Goal: Task Accomplishment & Management: Manage account settings

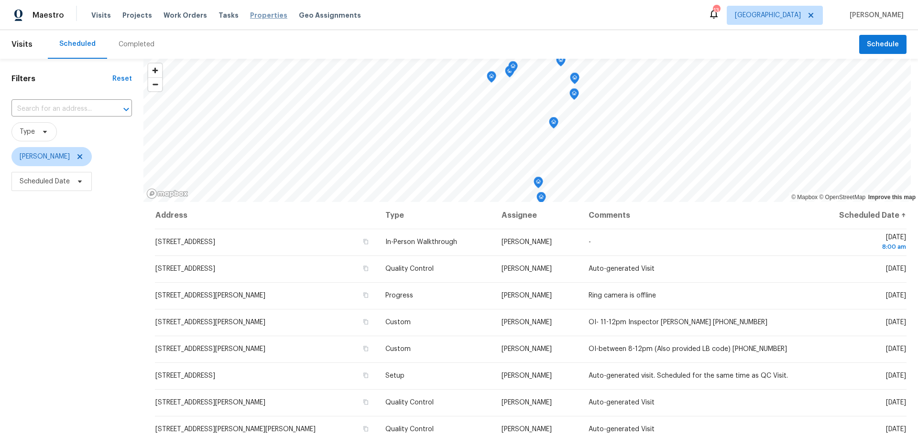
click at [252, 14] on span "Properties" at bounding box center [268, 16] width 37 height 10
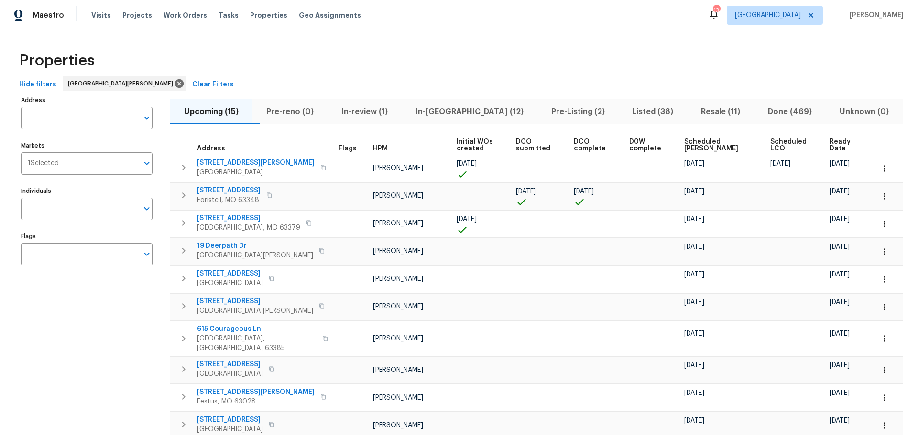
click at [464, 107] on span "In-reno (12)" at bounding box center [469, 111] width 124 height 13
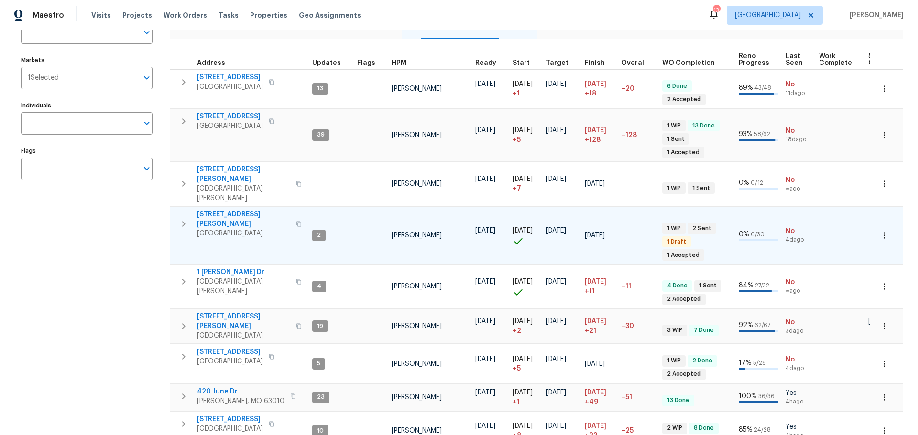
scroll to position [70, 0]
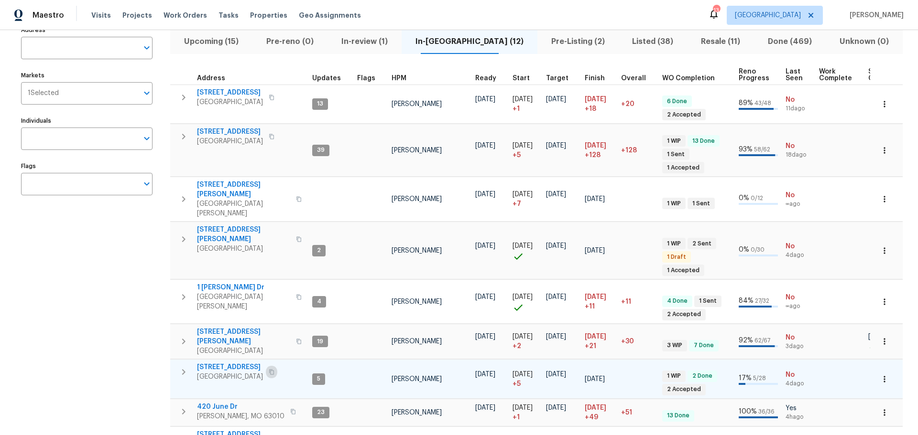
click at [271, 366] on button "button" at bounding box center [271, 372] width 11 height 13
click at [274, 370] on icon "button" at bounding box center [271, 372] width 5 height 5
click at [183, 367] on icon "button" at bounding box center [183, 372] width 11 height 11
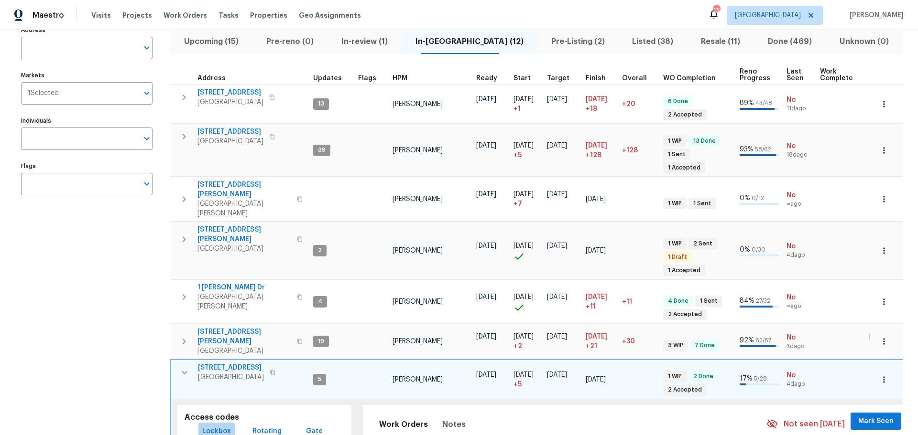
click at [216, 426] on span "Lockbox" at bounding box center [216, 432] width 29 height 12
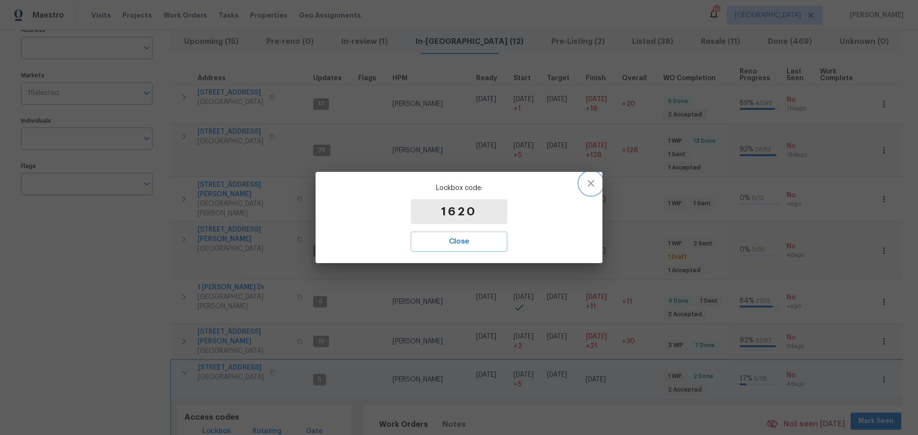
click at [590, 186] on icon "button" at bounding box center [590, 183] width 11 height 11
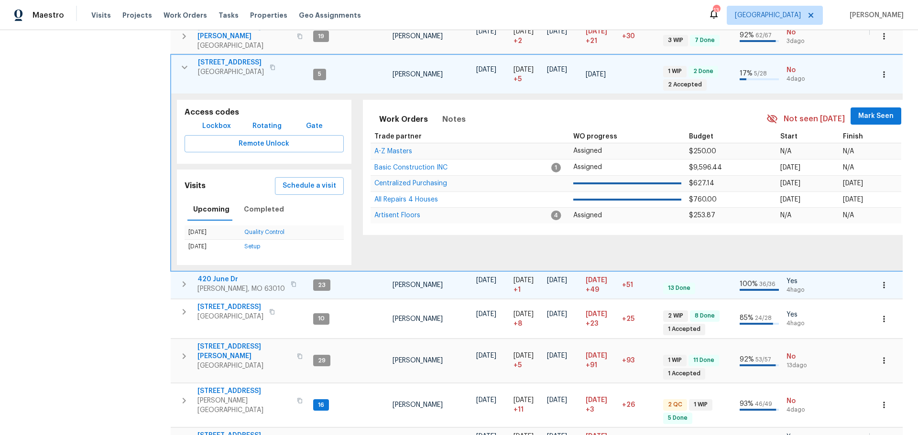
scroll to position [391, 0]
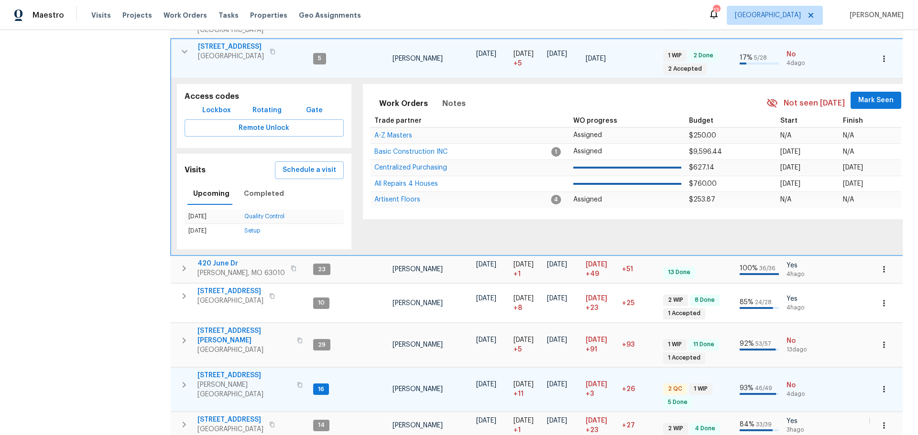
click at [297, 382] on icon "button" at bounding box center [300, 385] width 6 height 6
click at [181, 379] on icon "button" at bounding box center [183, 384] width 11 height 11
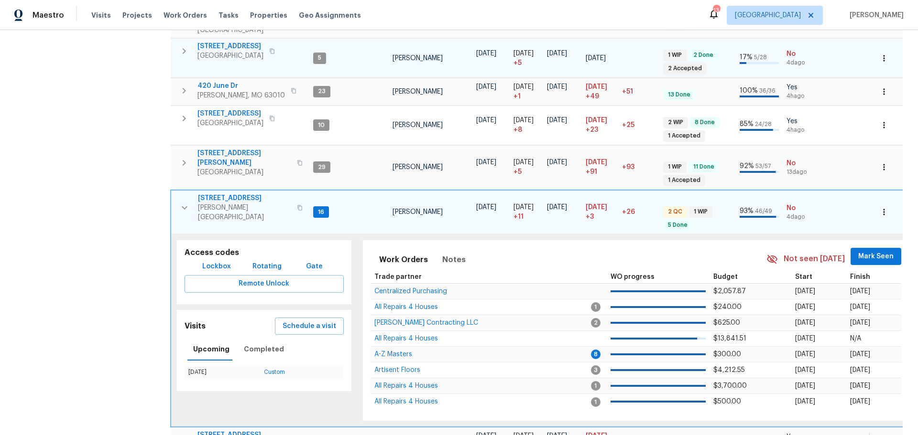
click at [223, 261] on span "Lockbox" at bounding box center [216, 267] width 29 height 12
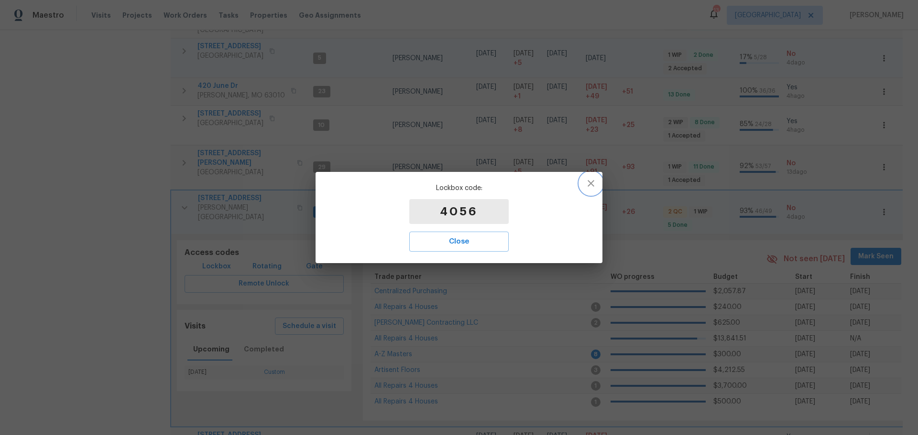
click at [587, 186] on icon "button" at bounding box center [590, 183] width 11 height 11
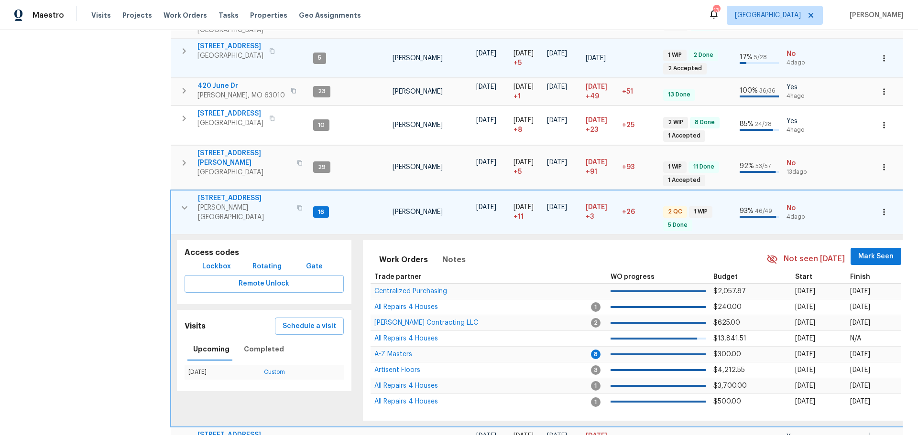
click at [180, 202] on icon "button" at bounding box center [184, 207] width 11 height 11
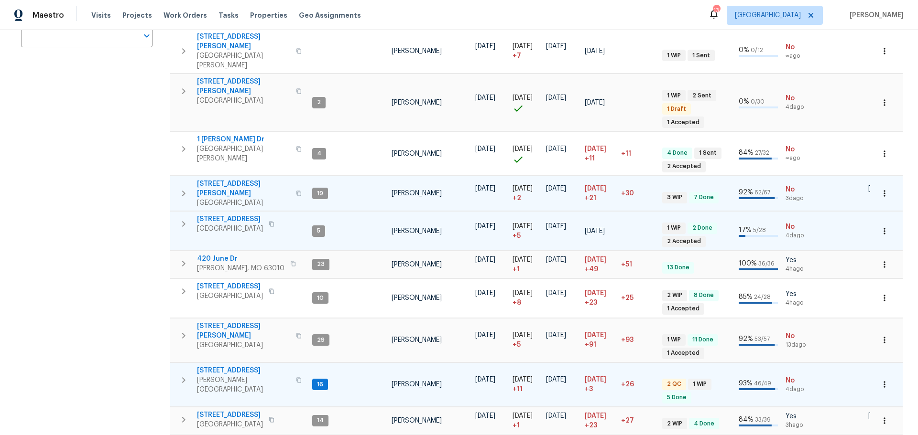
scroll to position [214, 0]
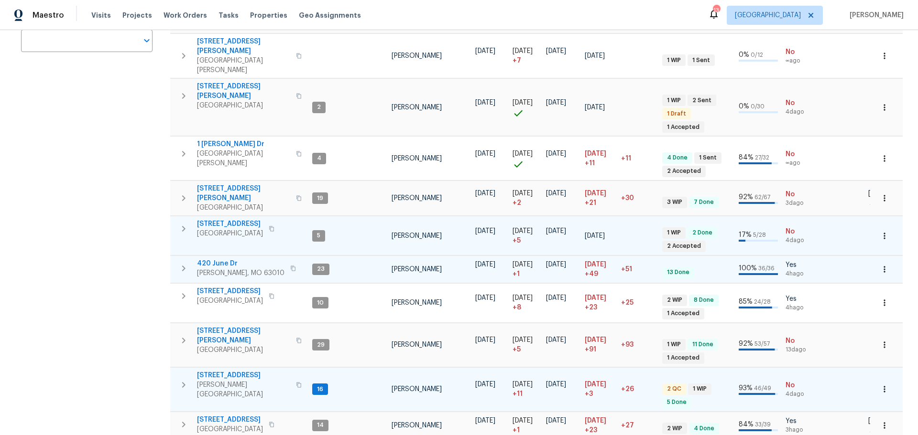
click at [206, 259] on span "420 June Dr" at bounding box center [240, 264] width 87 height 10
click at [207, 371] on span "611 S 3rd St" at bounding box center [243, 376] width 93 height 10
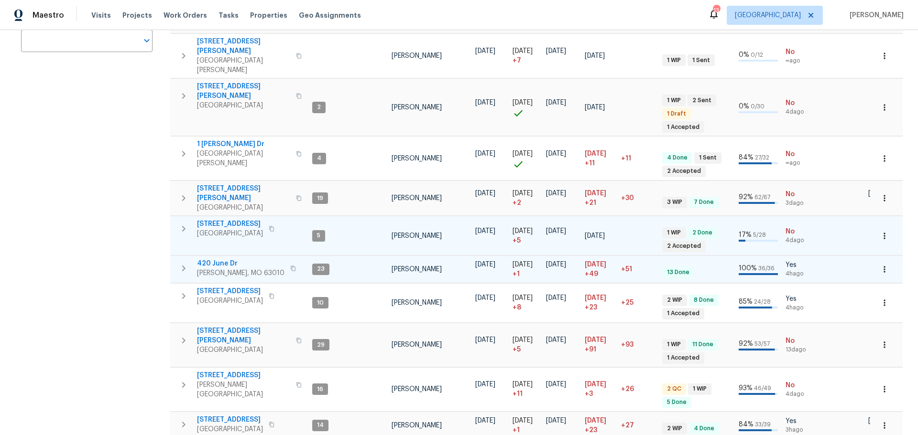
click at [216, 259] on span "420 June Dr" at bounding box center [240, 264] width 87 height 10
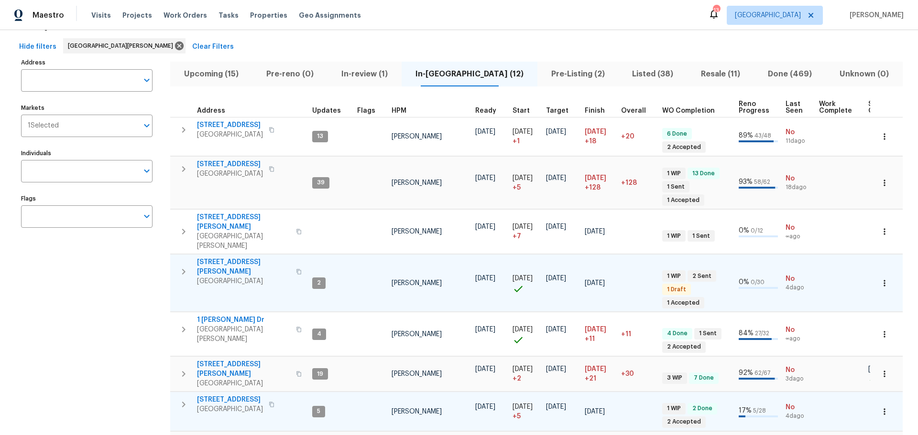
scroll to position [22, 0]
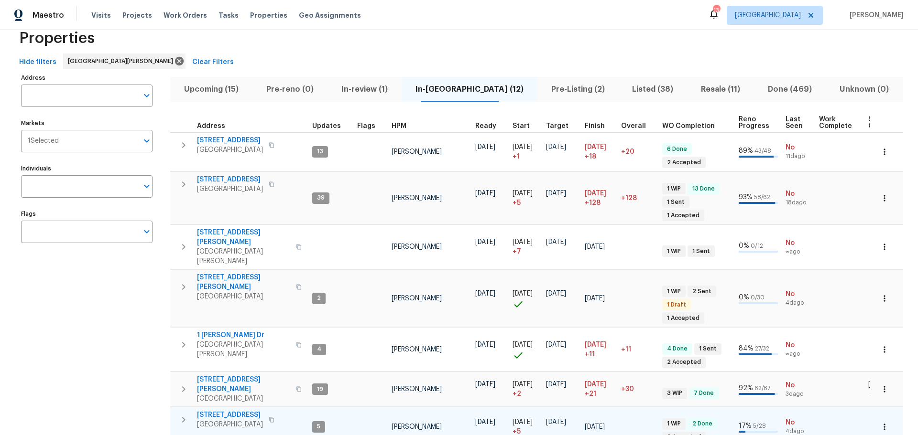
click at [398, 124] on span "HPM" at bounding box center [398, 126] width 15 height 7
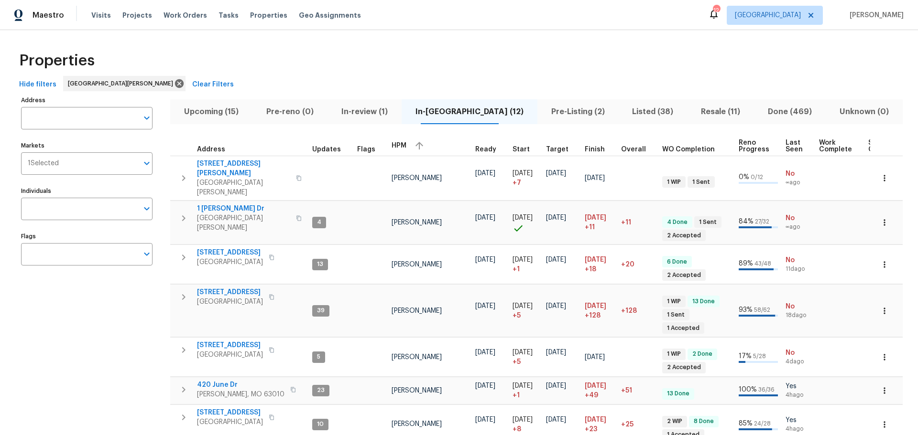
click at [220, 108] on span "Upcoming (15)" at bounding box center [211, 111] width 71 height 13
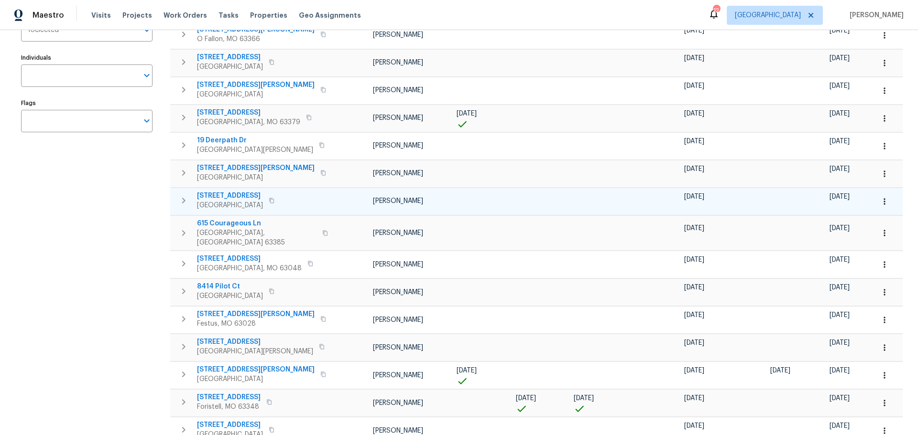
scroll to position [86, 0]
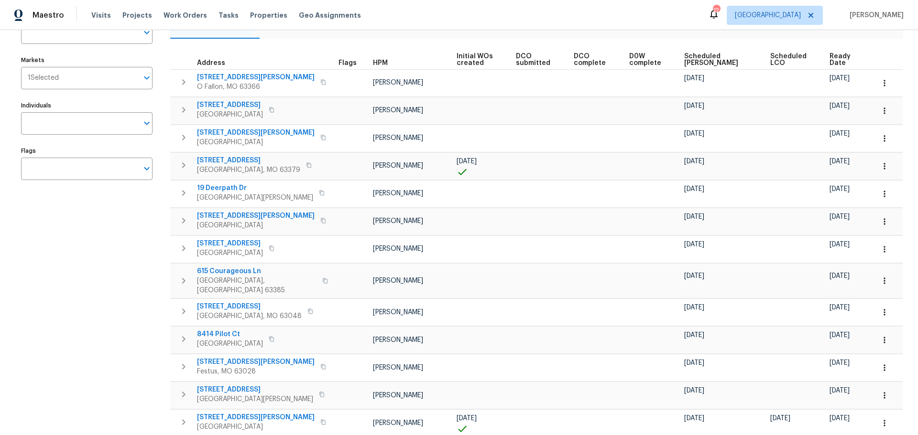
click at [698, 60] on span "Scheduled COE" at bounding box center [718, 59] width 69 height 13
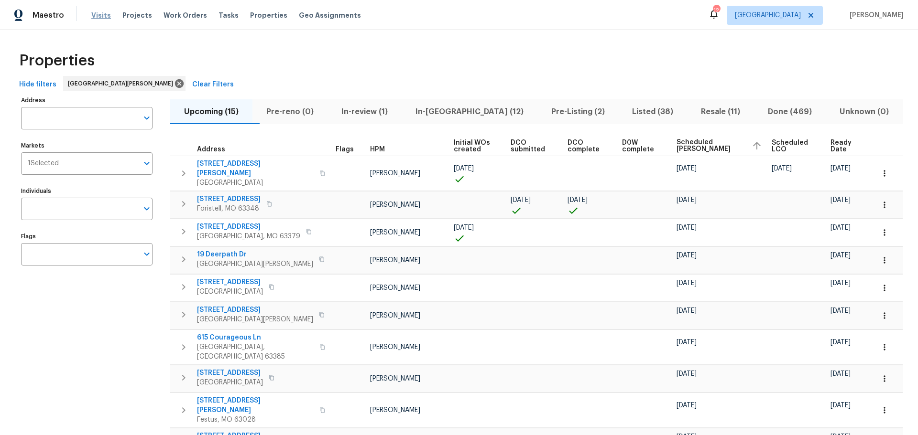
click at [95, 16] on span "Visits" at bounding box center [101, 16] width 20 height 10
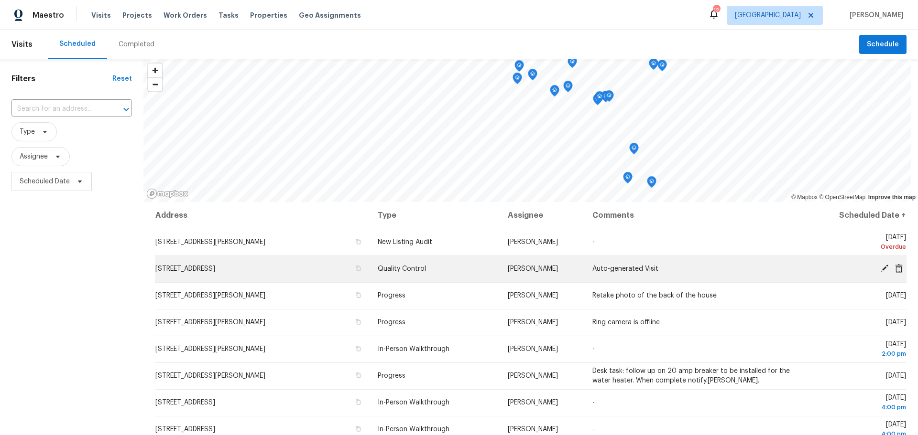
click at [880, 267] on icon at bounding box center [884, 269] width 8 height 8
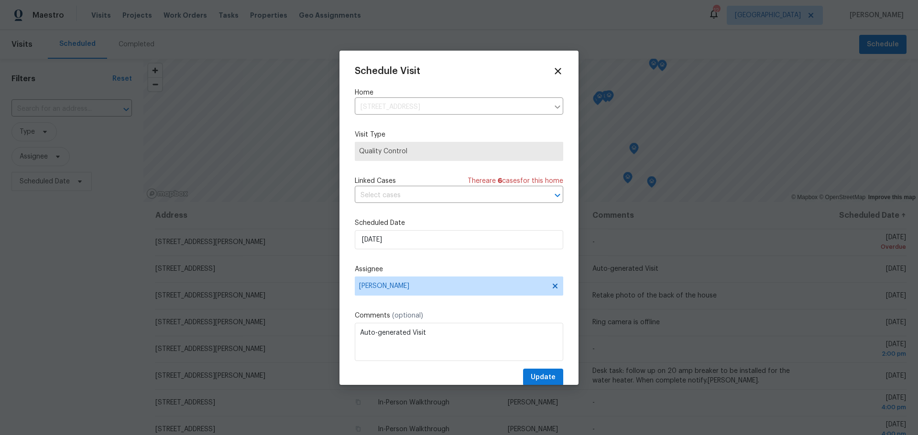
click at [430, 250] on div "Schedule Visit Home 5655 Chalet Hill Dr, Saint Louis, MO 63129 ​ Visit Type Qua…" at bounding box center [459, 226] width 208 height 321
click at [433, 241] on input "9/8/2025" at bounding box center [459, 239] width 208 height 19
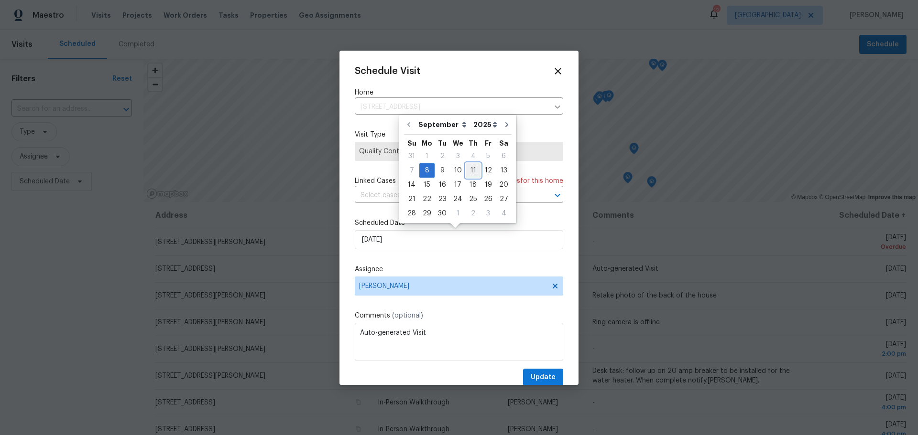
click at [466, 173] on div "11" at bounding box center [472, 170] width 15 height 13
type input "9/11/2025"
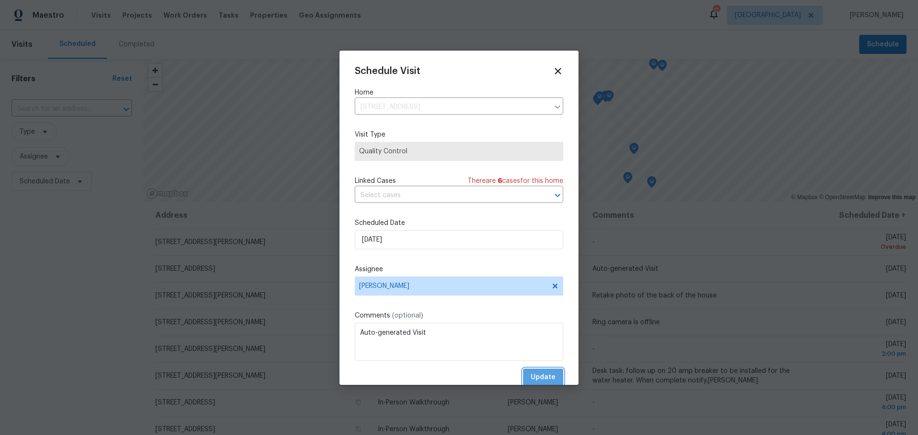
click at [523, 374] on button "Update" at bounding box center [543, 378] width 40 height 18
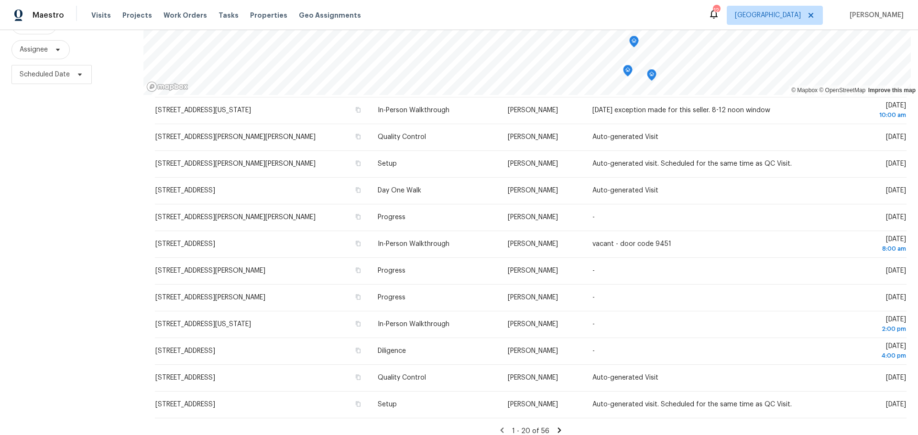
scroll to position [122, 0]
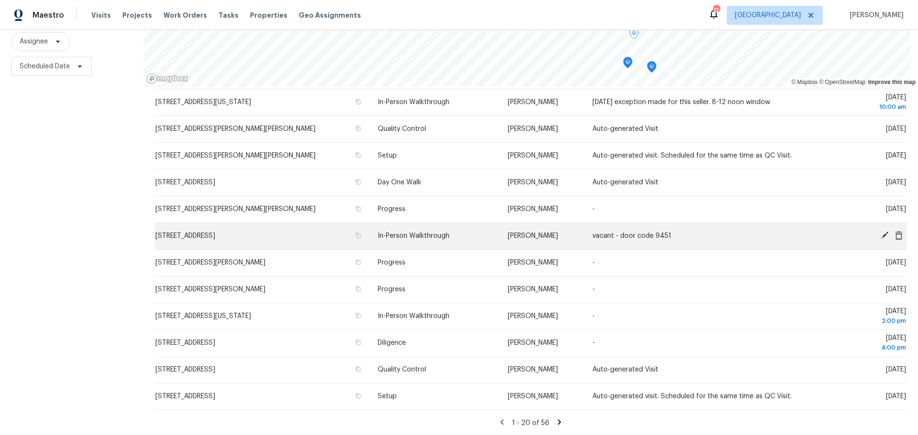
click at [880, 232] on icon at bounding box center [884, 236] width 8 height 8
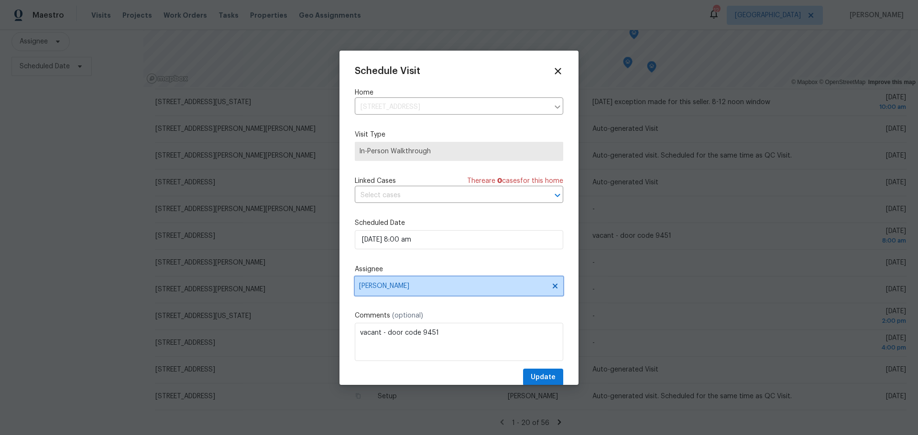
click at [551, 286] on icon at bounding box center [555, 286] width 8 height 8
click at [513, 285] on span "Assignee" at bounding box center [452, 286] width 187 height 8
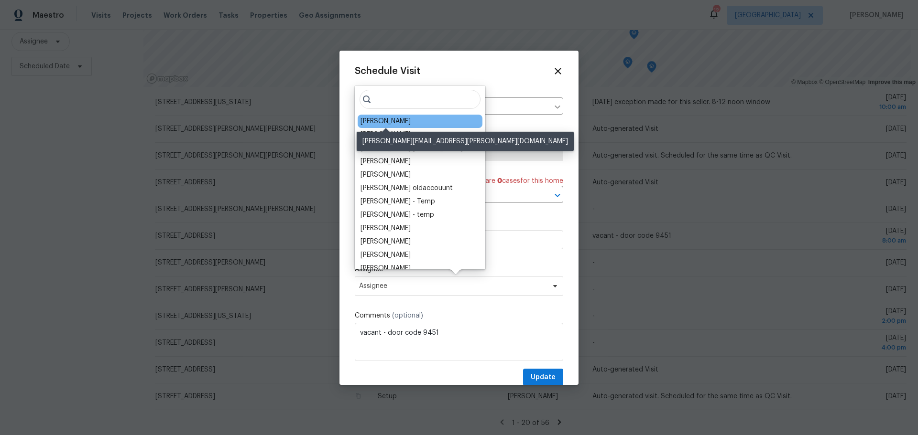
click at [411, 124] on div "Michael Gruener" at bounding box center [385, 122] width 50 height 10
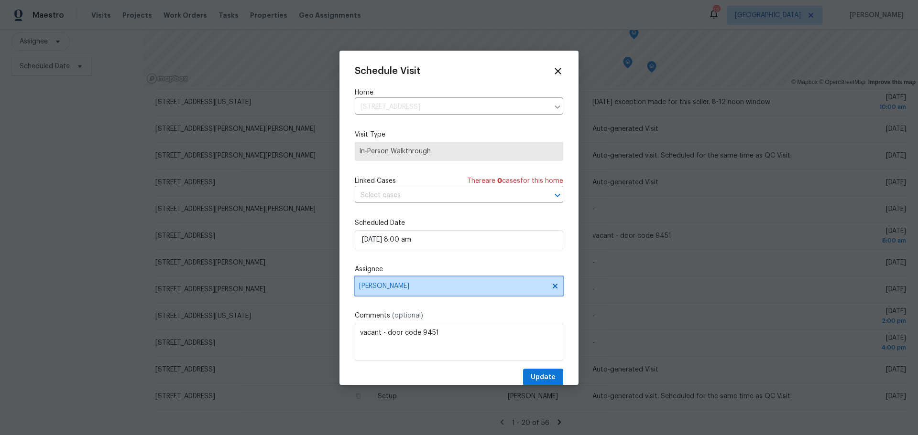
click at [551, 284] on icon at bounding box center [555, 286] width 8 height 8
click at [530, 283] on span "Assignee" at bounding box center [452, 286] width 187 height 8
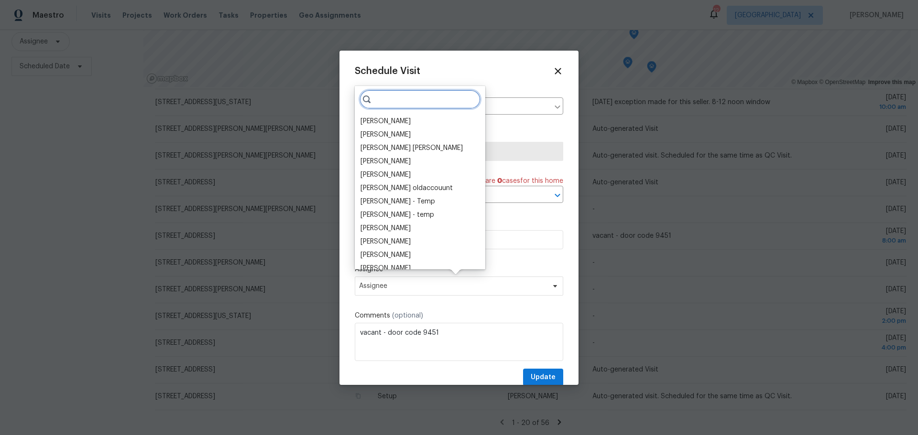
click at [417, 97] on input "search" at bounding box center [419, 99] width 121 height 19
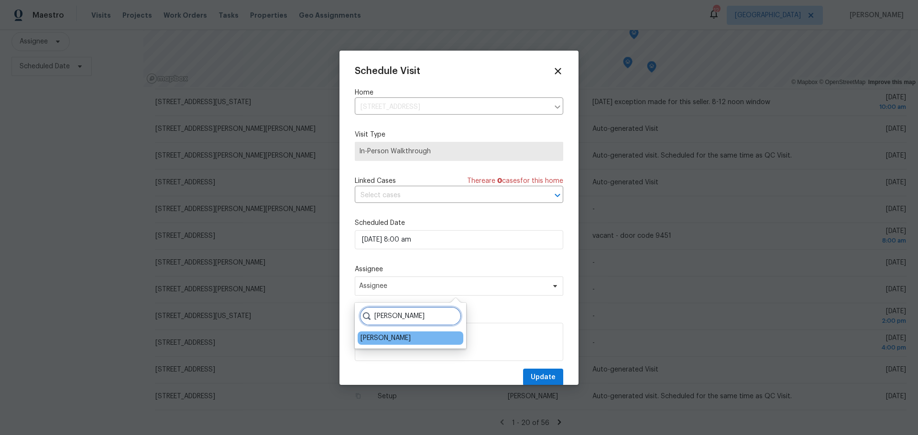
type input "james"
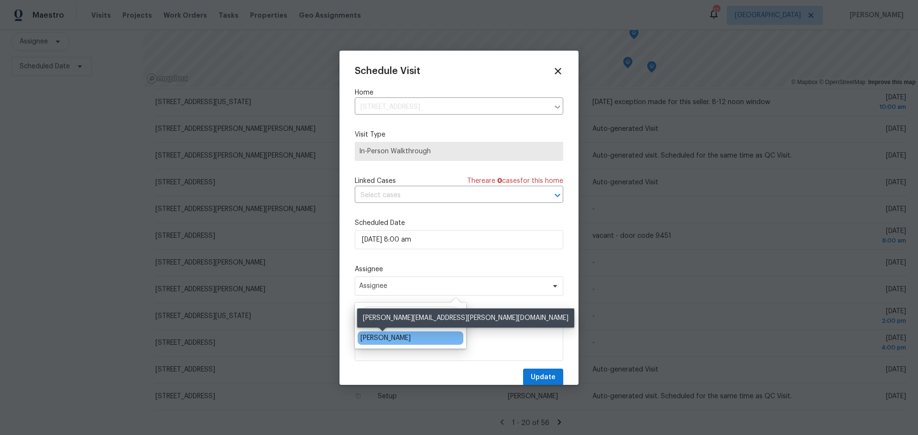
click at [390, 340] on div "[PERSON_NAME]" at bounding box center [385, 339] width 50 height 10
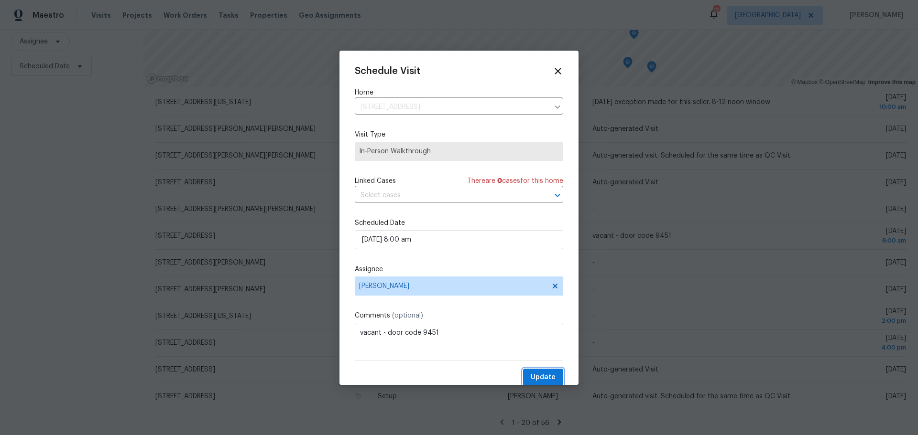
click at [542, 380] on span "Update" at bounding box center [542, 378] width 25 height 12
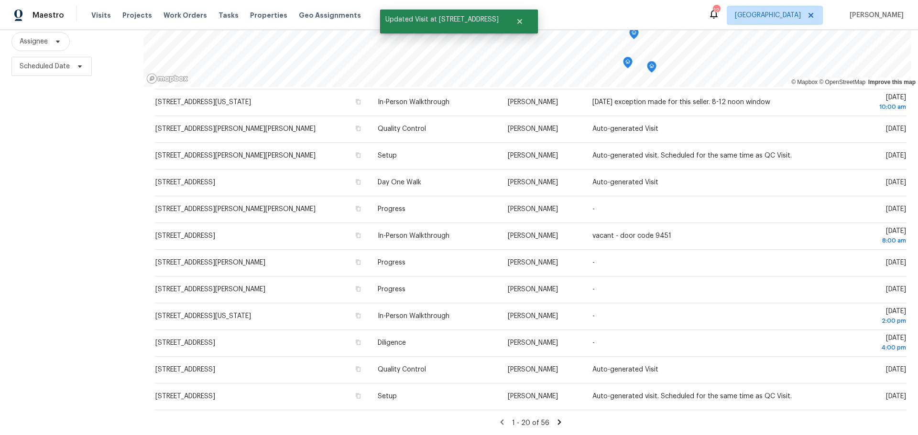
click at [555, 418] on icon at bounding box center [559, 422] width 9 height 9
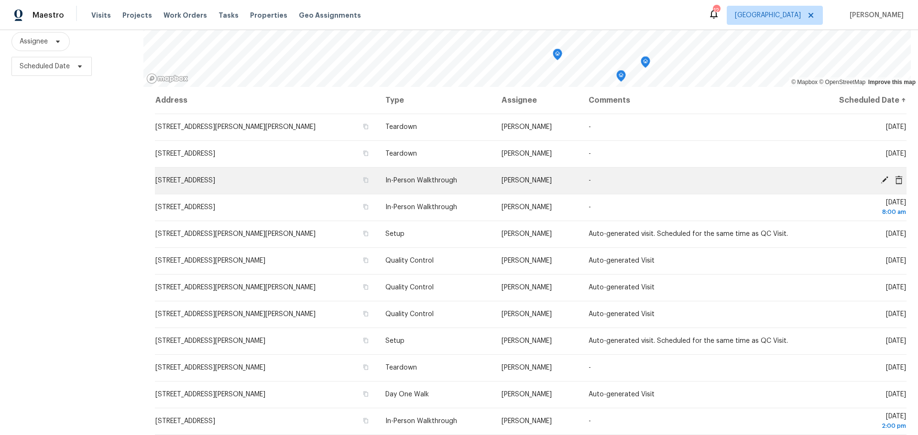
click at [880, 176] on icon at bounding box center [884, 180] width 9 height 9
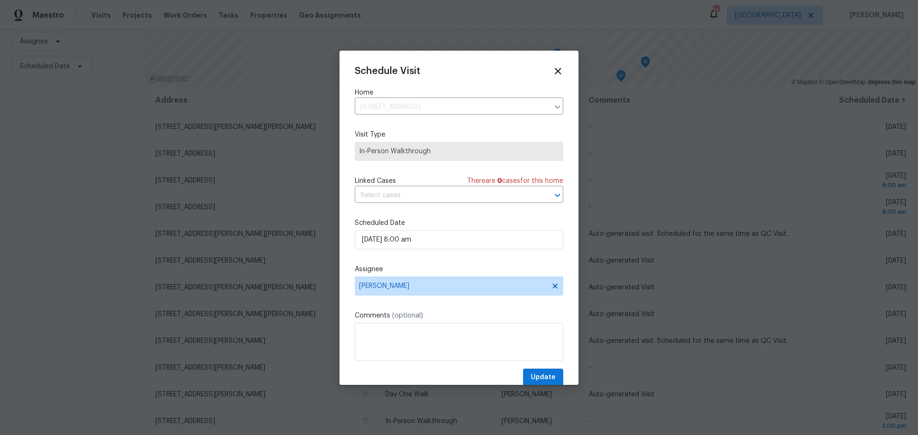
click at [557, 290] on div "Schedule Visit Home 3166 5 Oaks Dr, Arnold, MO 63010 ​ Visit Type In-Person Wal…" at bounding box center [458, 218] width 239 height 335
click at [551, 286] on icon at bounding box center [555, 286] width 8 height 8
click at [516, 292] on span "Assignee" at bounding box center [459, 286] width 208 height 19
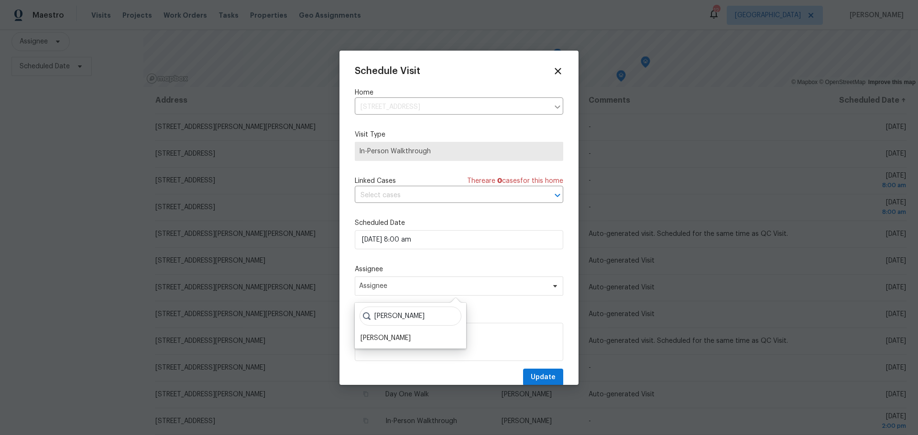
type input "james"
click at [396, 331] on div "james James Nolting" at bounding box center [410, 326] width 111 height 46
click at [396, 332] on div "[PERSON_NAME]" at bounding box center [410, 338] width 106 height 13
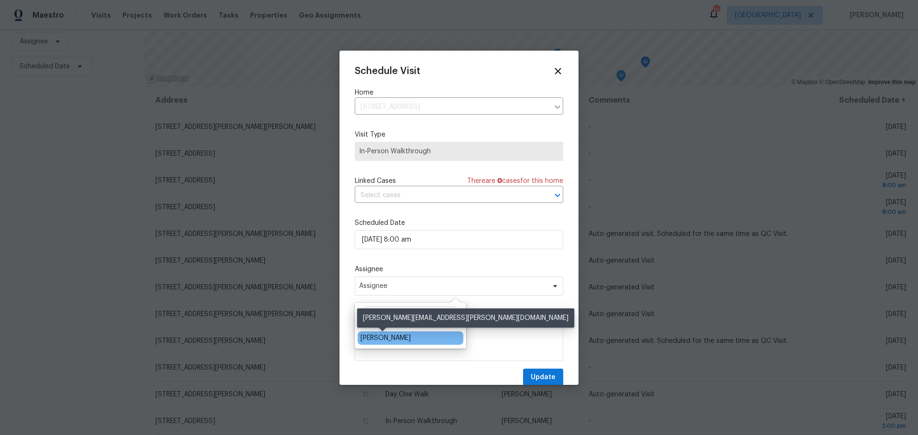
click at [398, 335] on div "[PERSON_NAME]" at bounding box center [385, 339] width 50 height 10
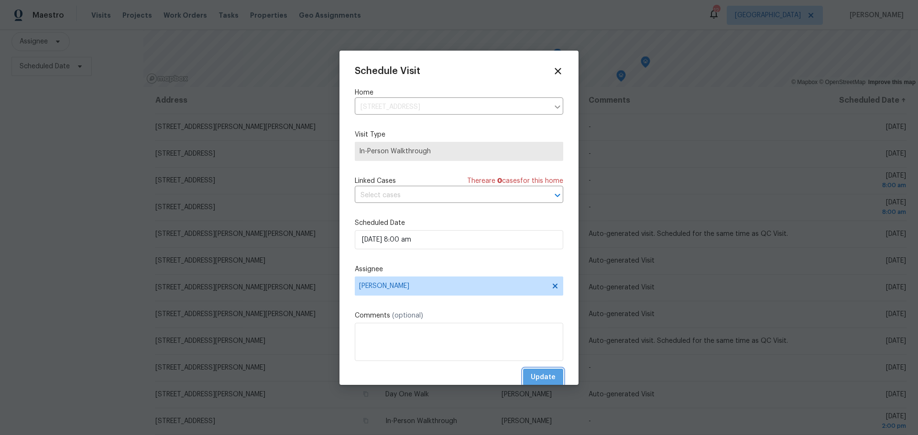
click at [537, 374] on span "Update" at bounding box center [542, 378] width 25 height 12
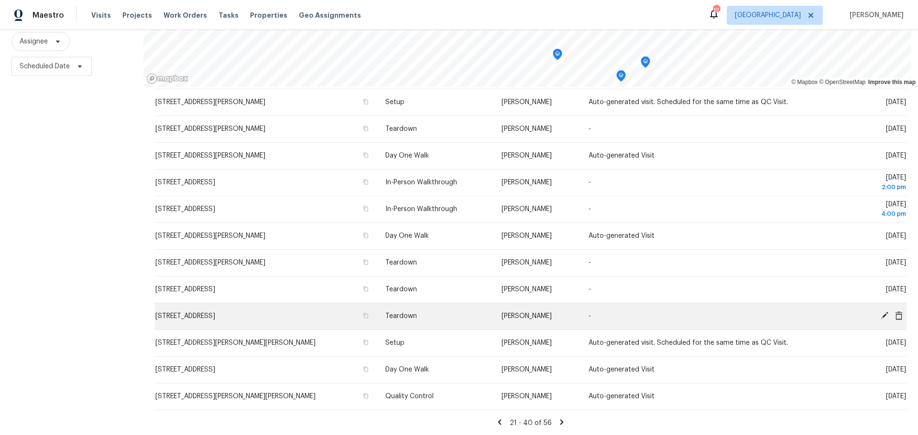
scroll to position [239, 0]
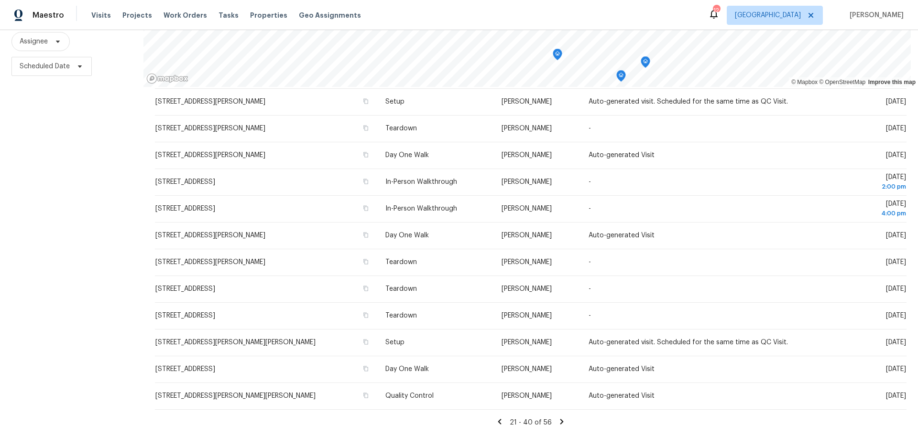
click at [557, 418] on icon at bounding box center [561, 422] width 9 height 9
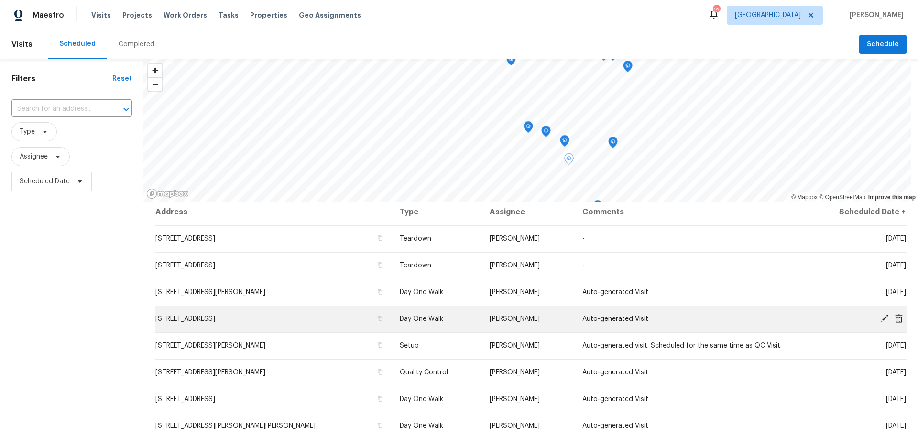
scroll to position [0, 0]
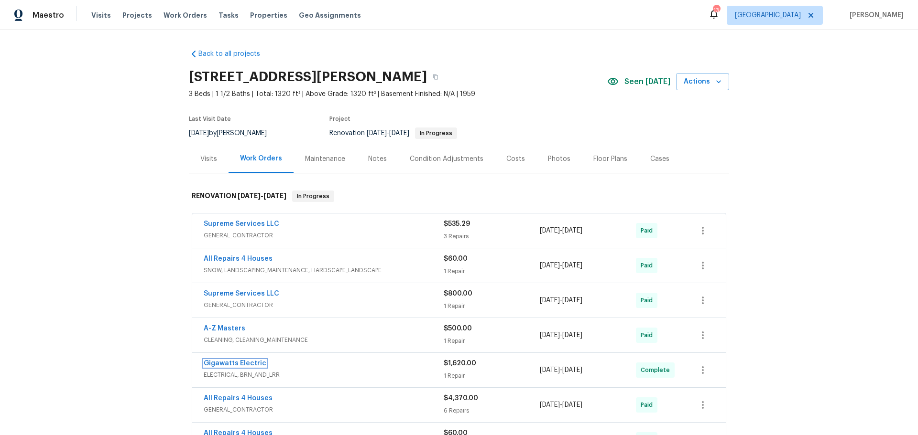
click at [232, 361] on link "Gigawatts Electric" at bounding box center [235, 363] width 63 height 7
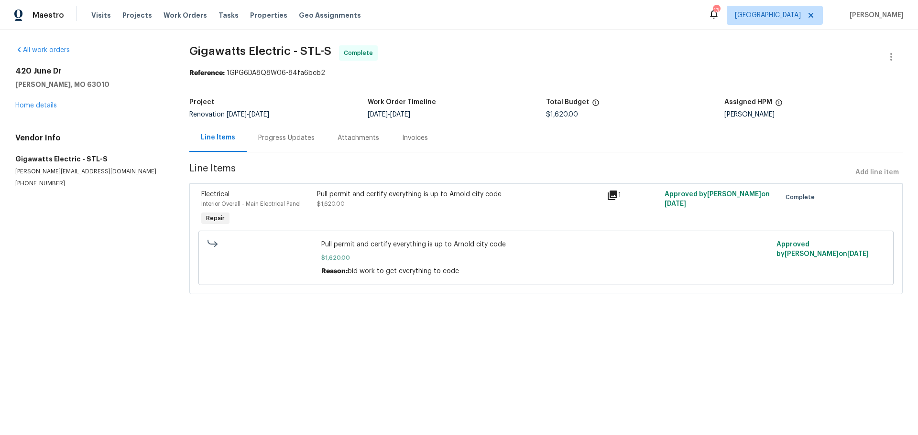
click at [43, 109] on div "420 June Dr Arnold, MO 63010 Home details" at bounding box center [90, 88] width 151 height 44
click at [290, 137] on div "Progress Updates" at bounding box center [286, 138] width 56 height 10
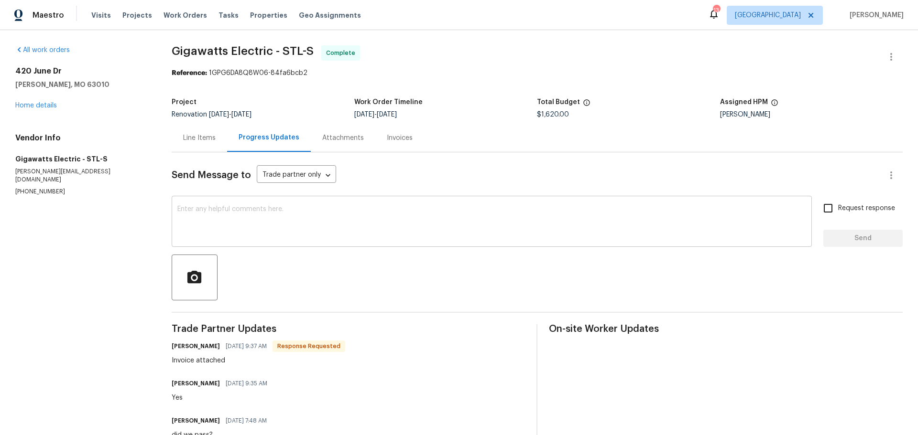
click at [257, 215] on textarea at bounding box center [491, 222] width 628 height 33
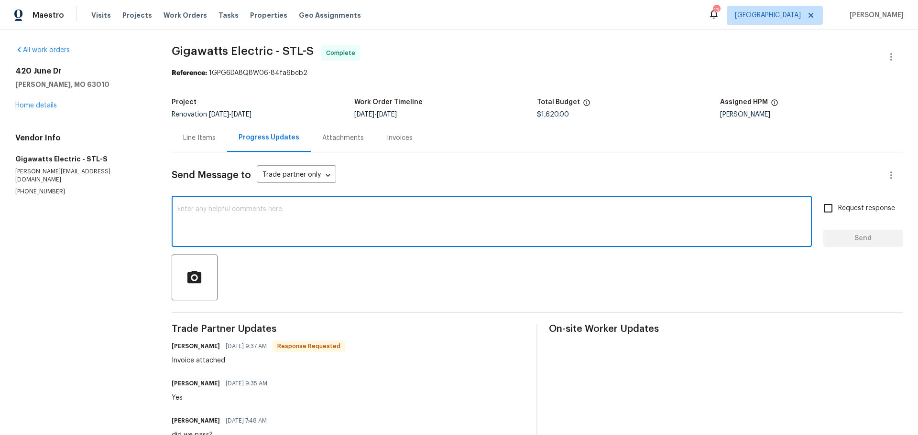
paste textarea "Need electric company certification with company letter head that outlets were …"
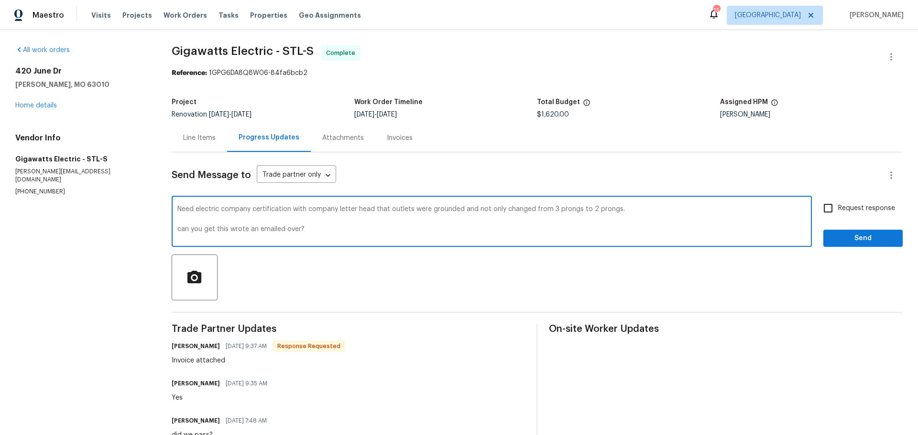
type textarea "Need electric company certification with company letter head that outlets were …"
click at [819, 216] on input "Request response" at bounding box center [828, 208] width 20 height 20
checkbox input "true"
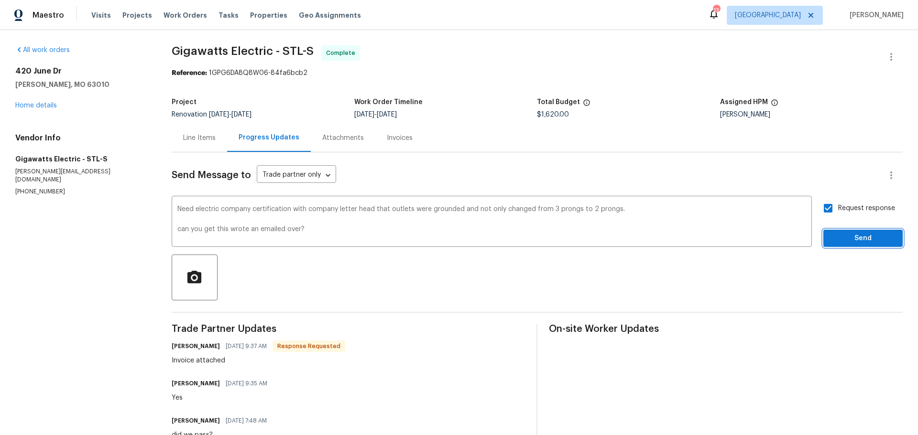
click at [834, 233] on span "Send" at bounding box center [863, 239] width 64 height 12
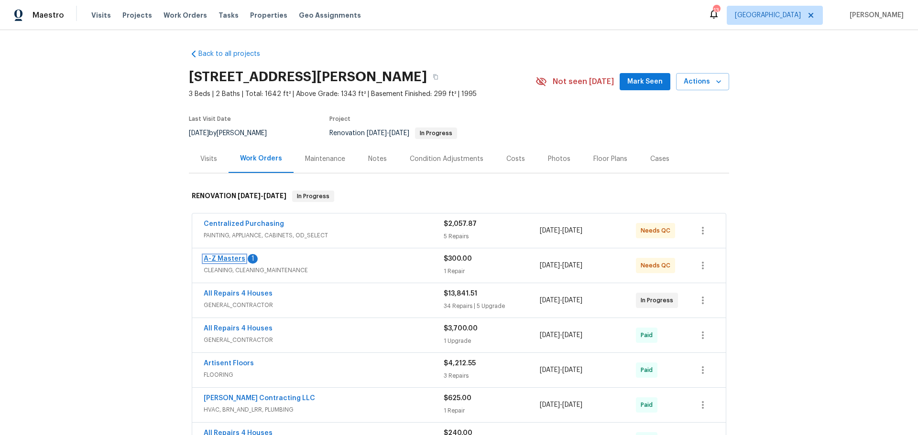
click at [224, 257] on link "A-Z Masters" at bounding box center [225, 259] width 42 height 7
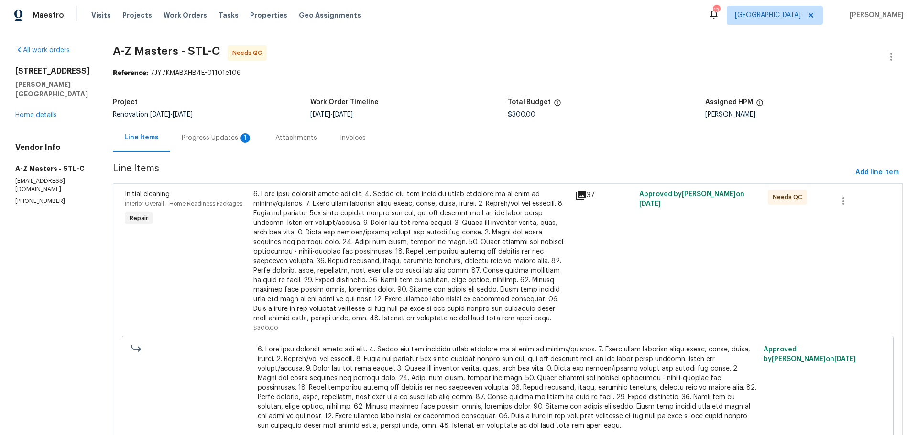
click at [197, 142] on div "Progress Updates 1" at bounding box center [217, 138] width 71 height 10
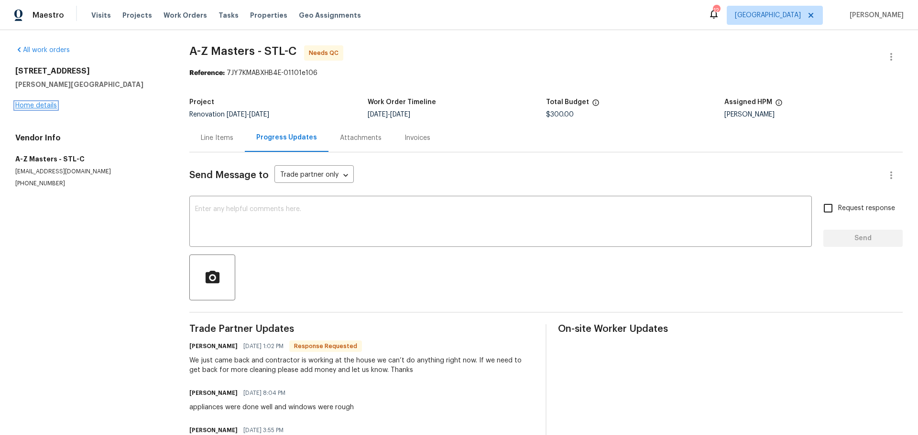
click at [38, 106] on link "Home details" at bounding box center [36, 105] width 42 height 7
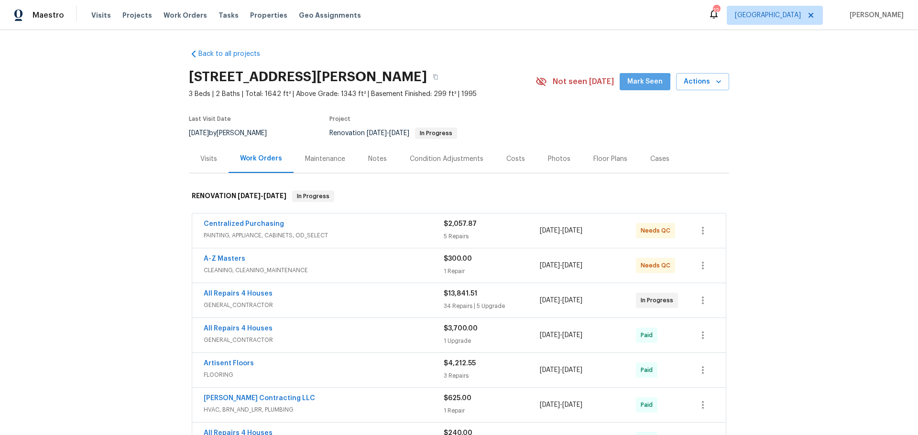
click at [636, 84] on span "Mark Seen" at bounding box center [644, 82] width 35 height 12
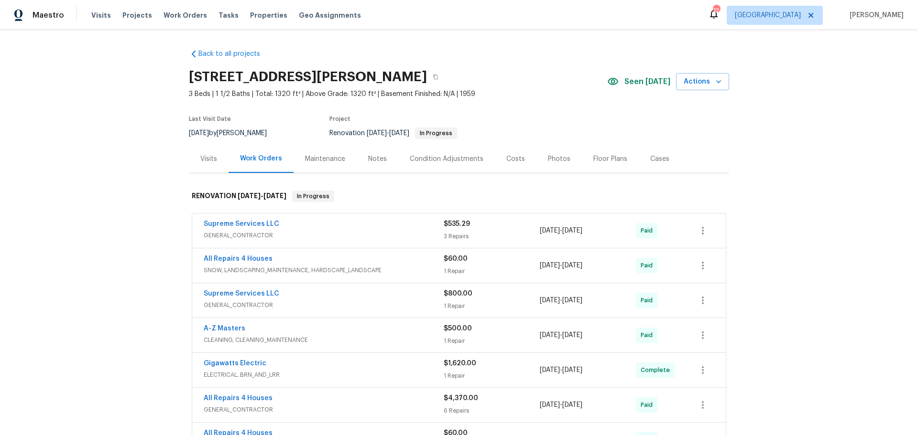
click at [379, 162] on div "Notes" at bounding box center [377, 159] width 19 height 10
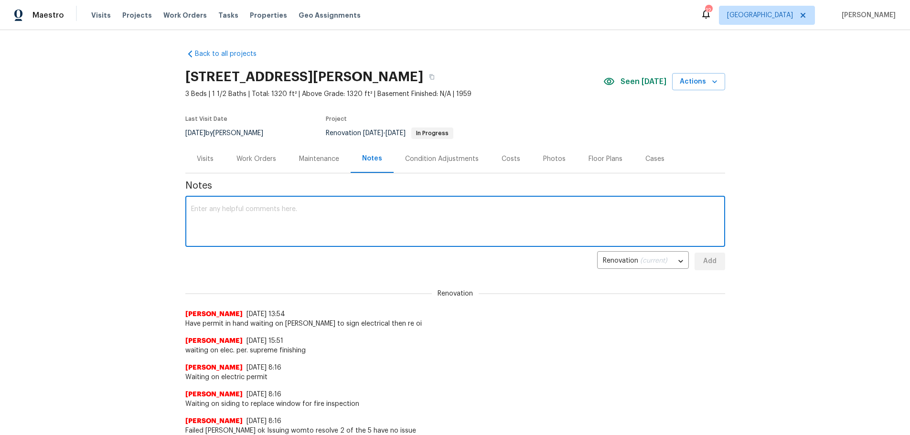
click at [336, 210] on textarea at bounding box center [455, 222] width 529 height 33
drag, startPoint x: 297, startPoint y: 208, endPoint x: 317, endPoint y: 209, distance: 20.1
click at [292, 210] on textarea "failed [PERSON_NAME] for a letter from electian and a plate in [GEOGRAPHIC_DATA]" at bounding box center [455, 222] width 529 height 33
click at [308, 209] on textarea "failed [PERSON_NAME] for a letter from electian and a plate in [GEOGRAPHIC_DATA]" at bounding box center [455, 222] width 529 height 33
click at [411, 231] on textarea "failed [PERSON_NAME] oi for a letter from electic and a plate in [GEOGRAPHIC_DA…" at bounding box center [455, 222] width 529 height 33
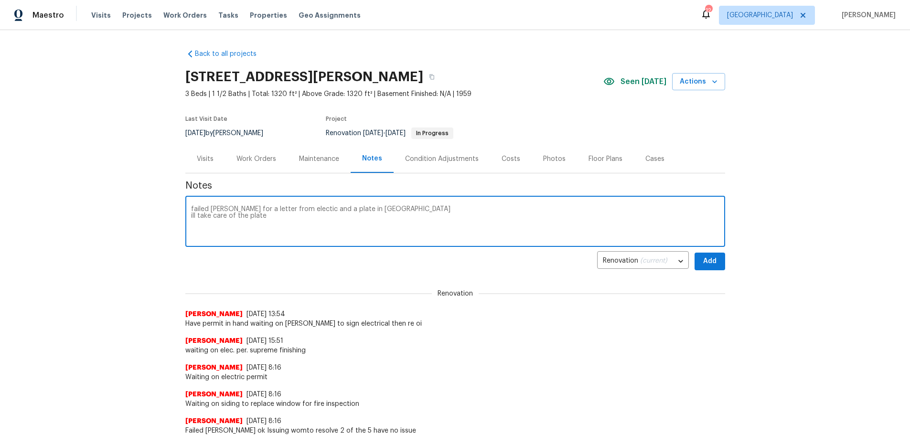
type textarea "failed [PERSON_NAME] for a letter from electic and a plate in [GEOGRAPHIC_DATA]…"
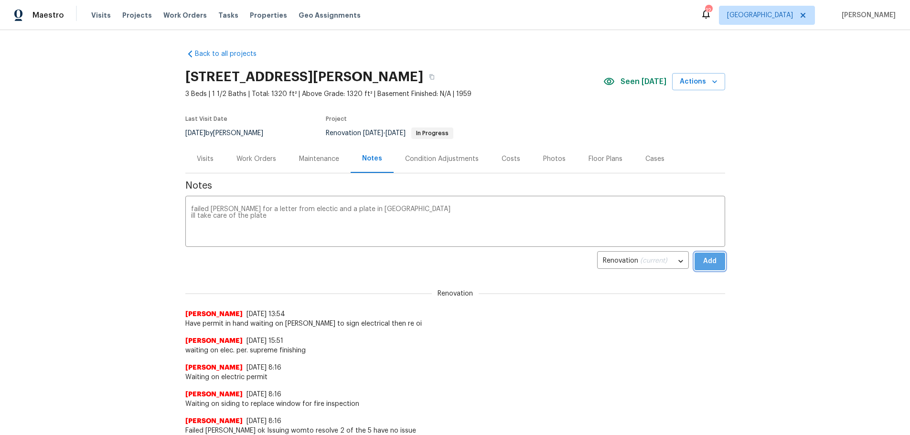
click at [703, 269] on button "Add" at bounding box center [710, 262] width 31 height 18
